Goal: Task Accomplishment & Management: Manage account settings

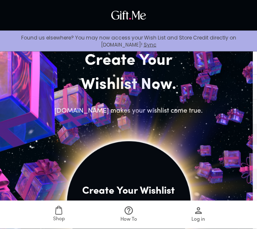
scroll to position [86, 0]
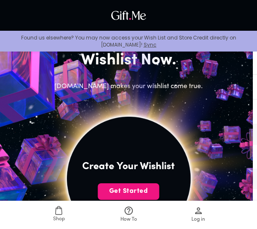
click at [141, 187] on span "Get Started" at bounding box center [129, 191] width 62 height 9
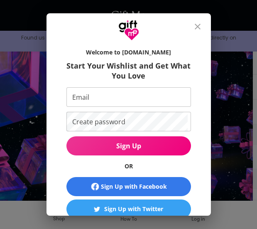
click at [204, 32] on button "close" at bounding box center [198, 27] width 20 height 20
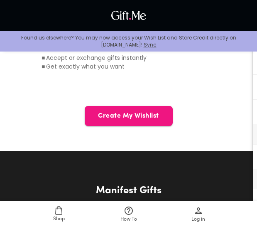
scroll to position [616, 0]
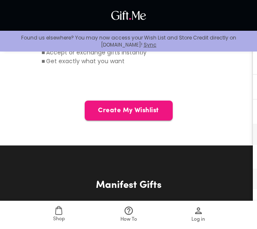
click at [158, 112] on span "Create My Wishlist" at bounding box center [129, 110] width 88 height 9
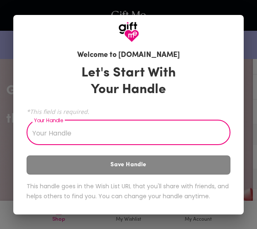
click at [203, 132] on input "Your Handle" at bounding box center [124, 133] width 195 height 23
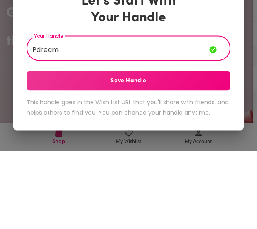
type input "Pdream"
click at [215, 154] on span "Save Handle" at bounding box center [129, 158] width 204 height 9
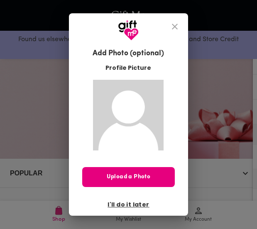
click at [182, 37] on button "close" at bounding box center [175, 27] width 20 height 20
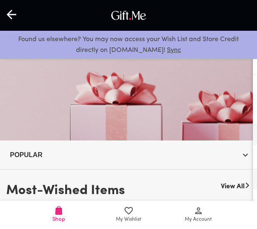
scroll to position [43, 0]
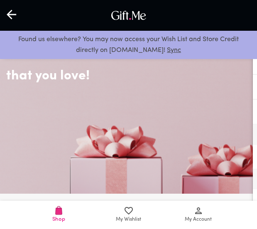
click at [132, 211] on icon at bounding box center [129, 210] width 8 height 7
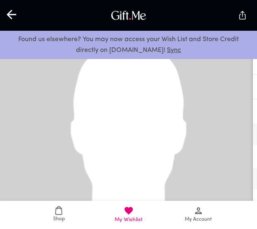
click at [15, 25] on div at bounding box center [12, 15] width 24 height 26
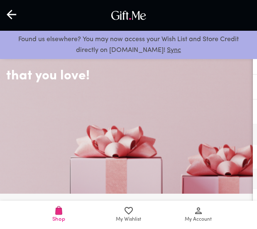
click at [12, 17] on icon at bounding box center [12, 14] width 11 height 11
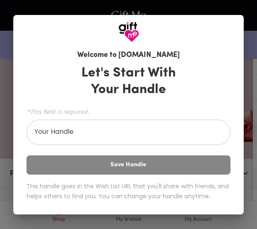
scroll to position [78, 0]
